Goal: Task Accomplishment & Management: Use online tool/utility

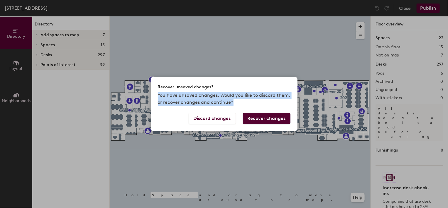
drag, startPoint x: 285, startPoint y: 157, endPoint x: 211, endPoint y: 157, distance: 73.3
click at [210, 157] on div "Recover unsaved changes? You have unsaved changes. Would you like to discard th…" at bounding box center [224, 104] width 448 height 208
click at [356, 106] on div "Recover unsaved changes? You have unsaved changes. Would you like to discard th…" at bounding box center [224, 104] width 448 height 208
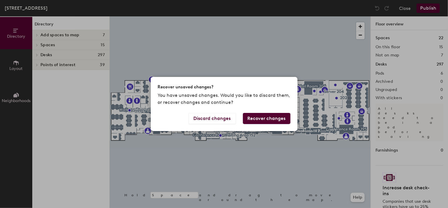
click at [405, 9] on div "Recover unsaved changes? You have unsaved changes. Would you like to discard th…" at bounding box center [224, 104] width 448 height 208
click at [201, 119] on button "Discard changes" at bounding box center [211, 118] width 47 height 11
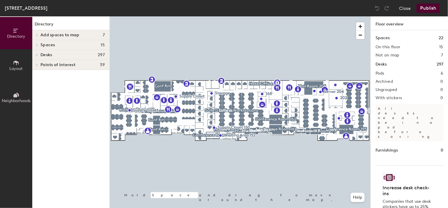
click at [428, 7] on button "Publish" at bounding box center [427, 8] width 23 height 9
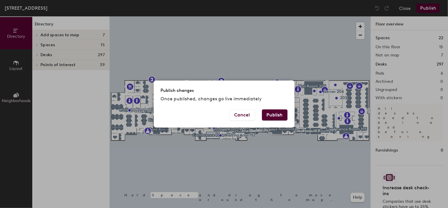
click at [272, 117] on button "Publish" at bounding box center [274, 115] width 25 height 11
